Goal: Information Seeking & Learning: Learn about a topic

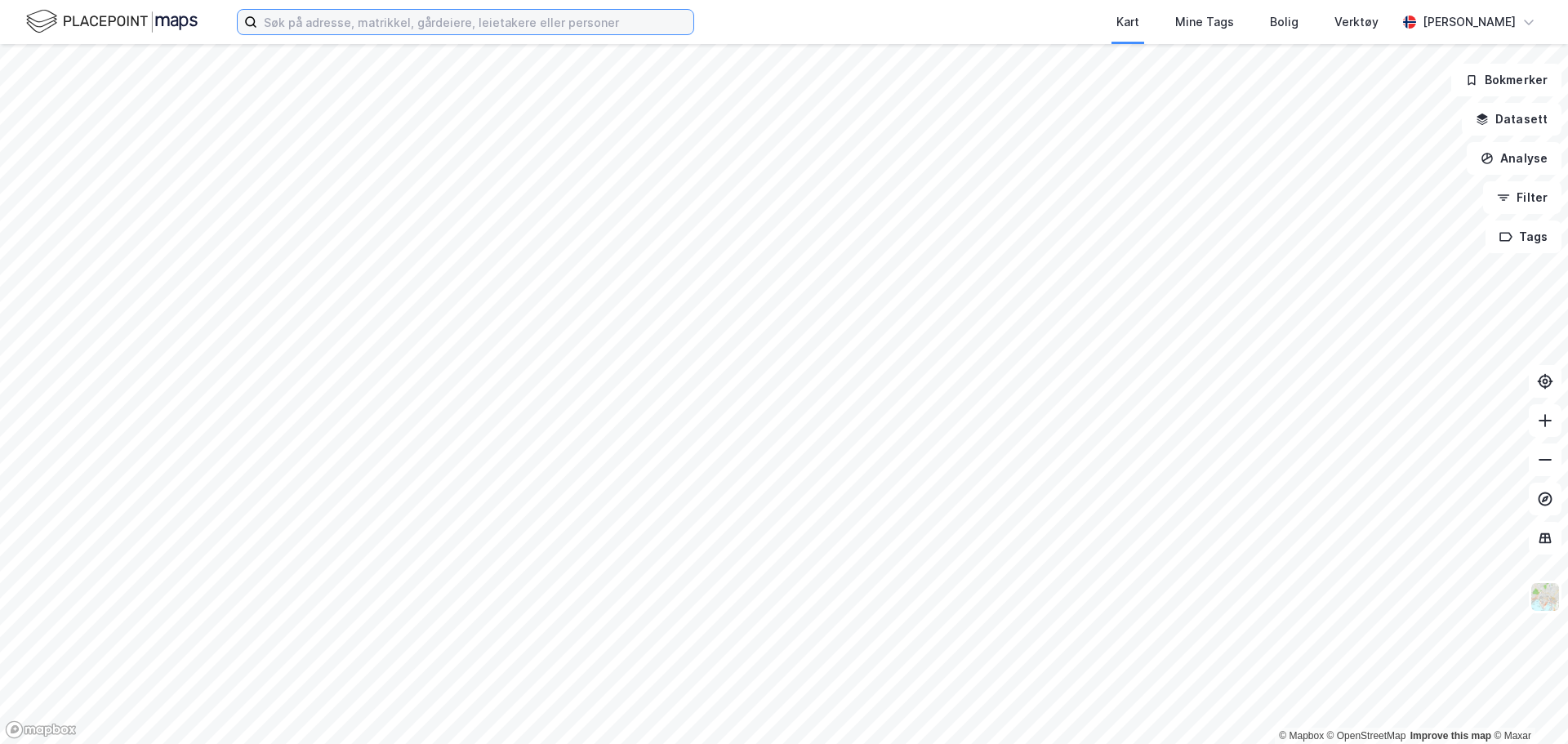
click at [447, 14] on input at bounding box center [475, 22] width 437 height 25
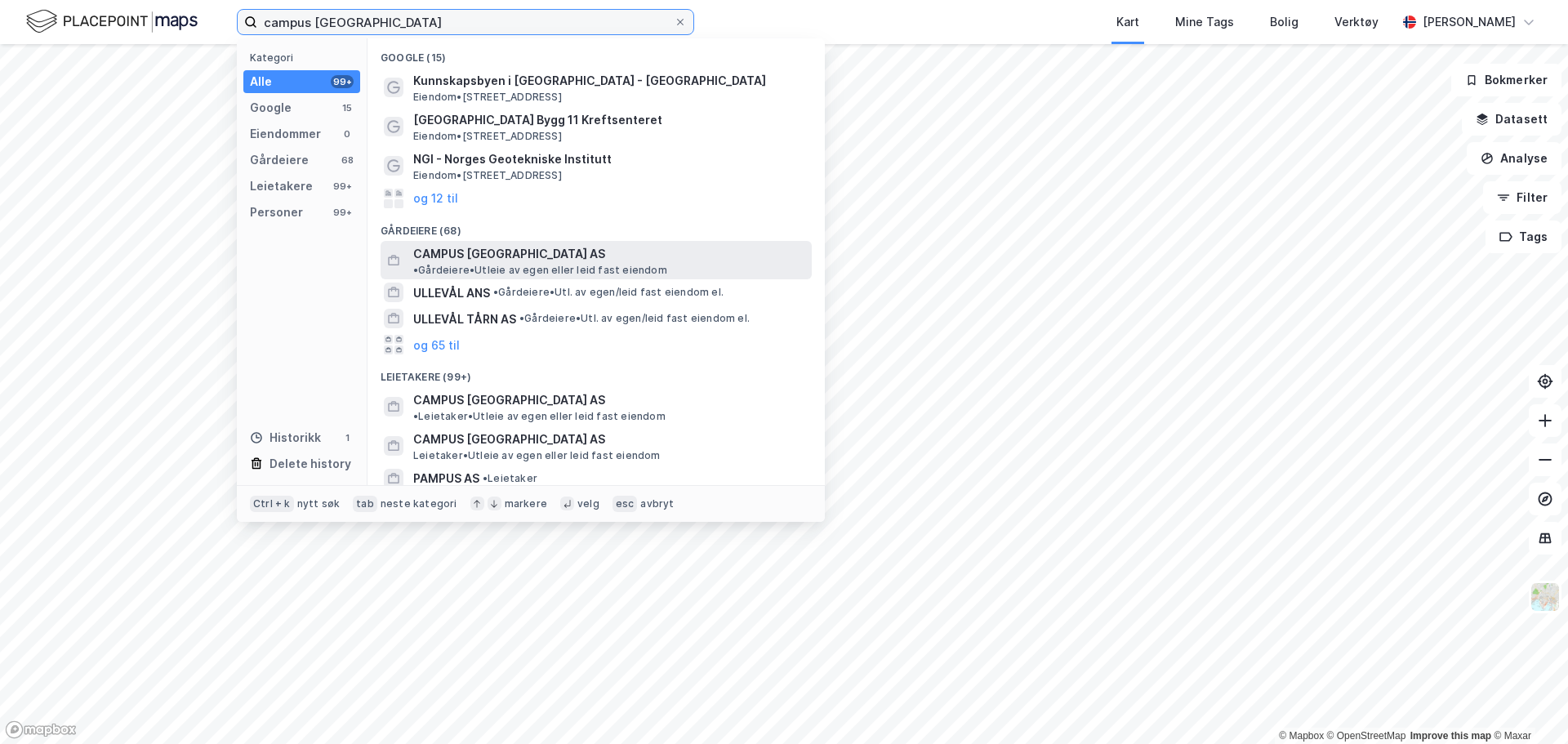
type input "campus [GEOGRAPHIC_DATA]"
